Goal: Navigation & Orientation: Understand site structure

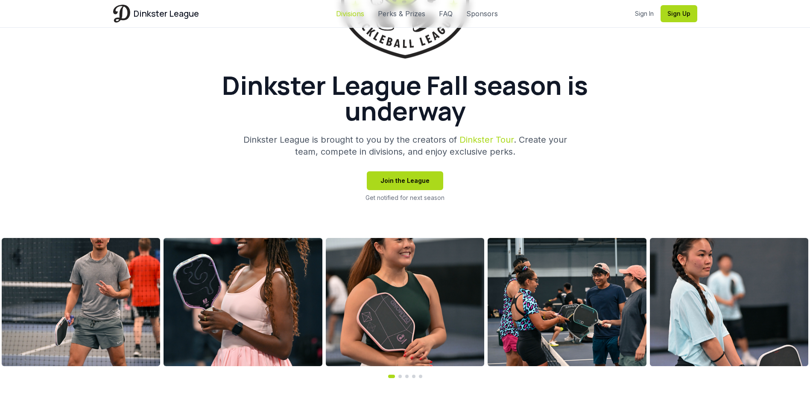
scroll to position [171, 0]
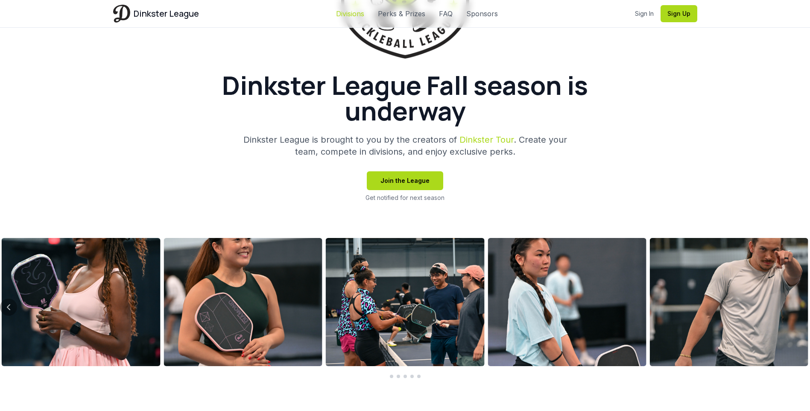
click at [351, 13] on link "Divisions" at bounding box center [350, 14] width 28 height 10
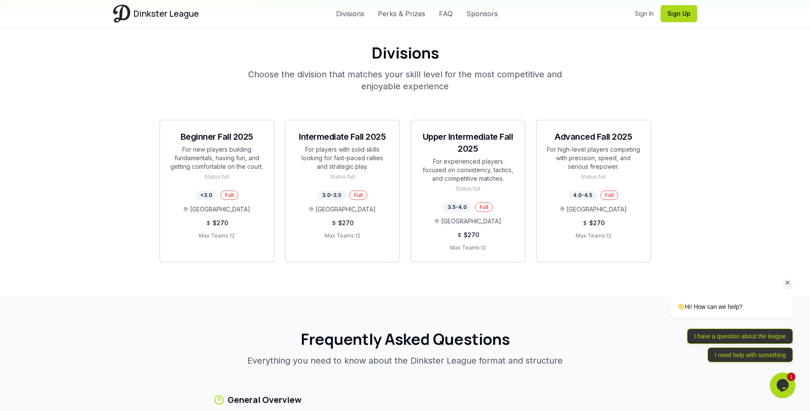
click at [790, 280] on icon "Chat attention grabber" at bounding box center [788, 283] width 8 height 8
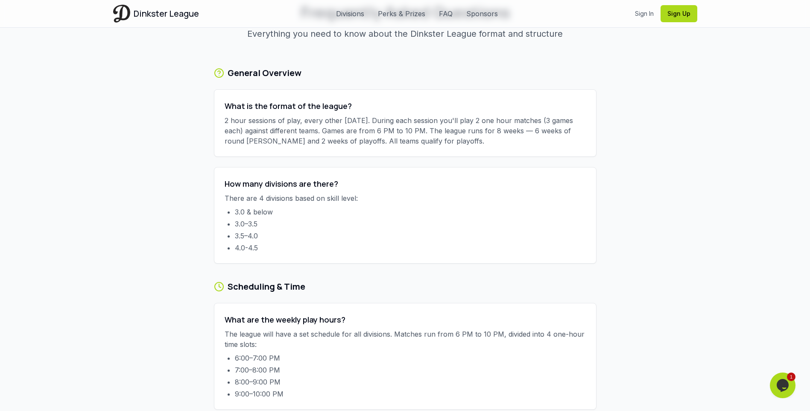
scroll to position [1758, 0]
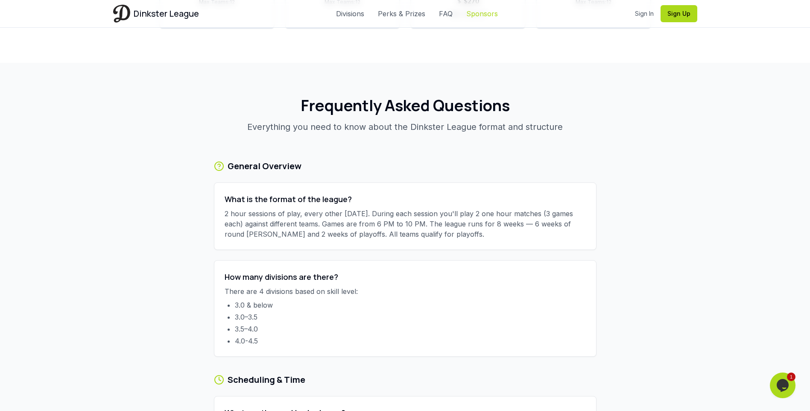
click at [490, 14] on link "Sponsors" at bounding box center [482, 14] width 32 height 10
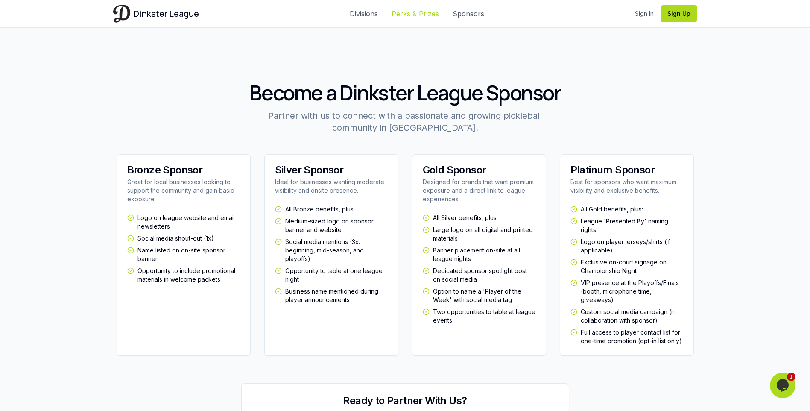
click at [421, 14] on link "Perks & Prizes" at bounding box center [414, 14] width 47 height 10
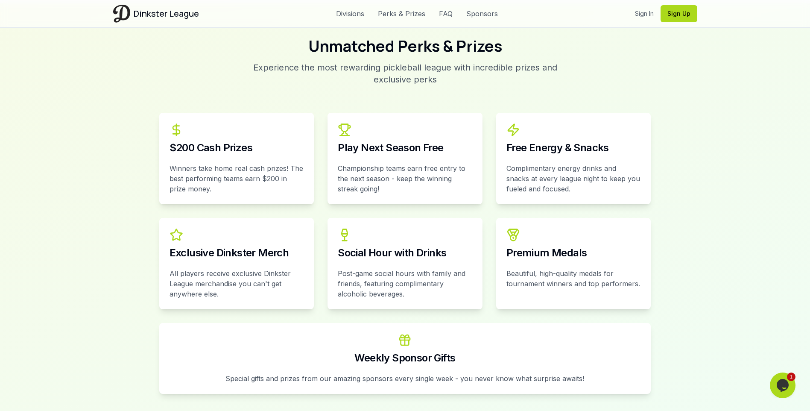
scroll to position [1038, 0]
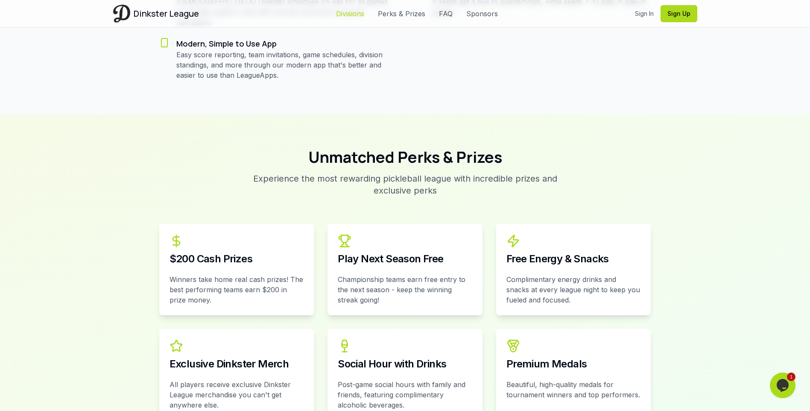
click at [344, 14] on link "Divisions" at bounding box center [350, 14] width 28 height 10
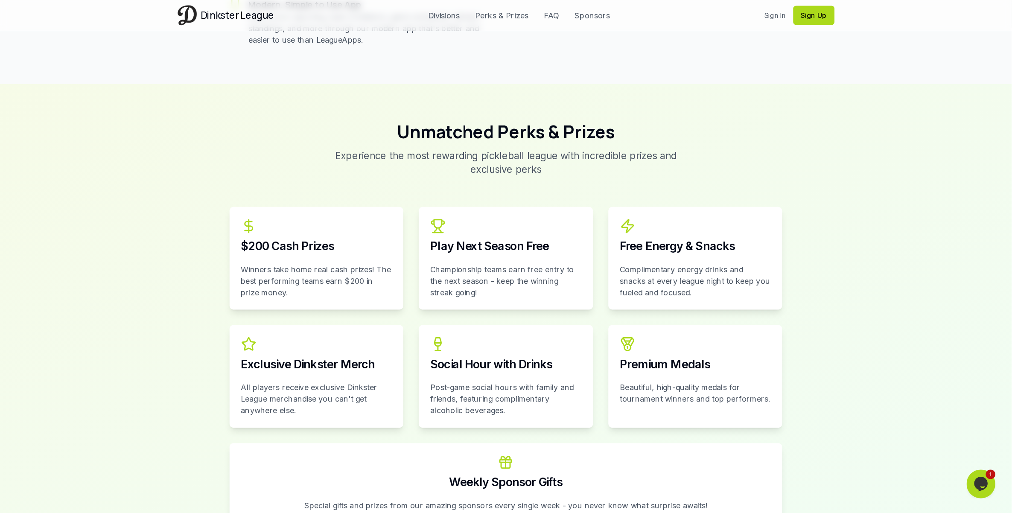
scroll to position [1035, 0]
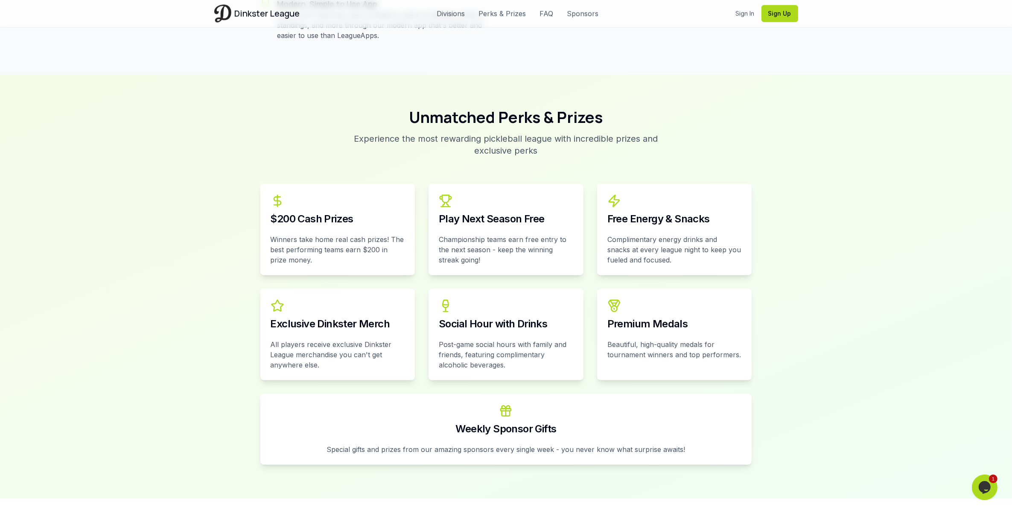
drag, startPoint x: 782, startPoint y: 0, endPoint x: 178, endPoint y: 471, distance: 765.1
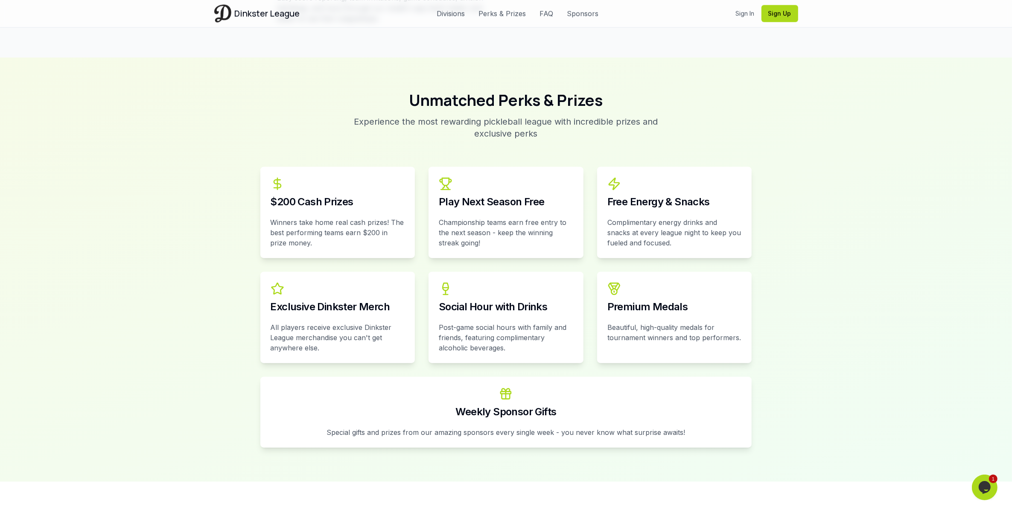
scroll to position [1052, 0]
